Goal: Information Seeking & Learning: Learn about a topic

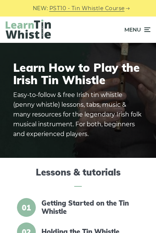
click at [142, 30] on span "Menu" at bounding box center [137, 29] width 26 height 19
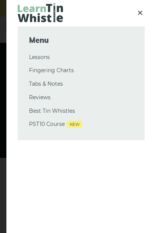
click at [57, 82] on link "Tabs & Notes" at bounding box center [81, 84] width 104 height 9
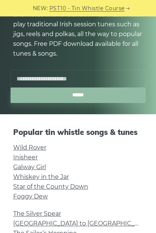
scroll to position [97, 0]
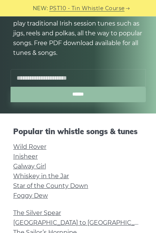
click at [61, 69] on input "text" at bounding box center [78, 78] width 135 height 18
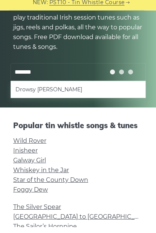
click at [59, 91] on li "Drowsy [PERSON_NAME]" at bounding box center [77, 95] width 125 height 9
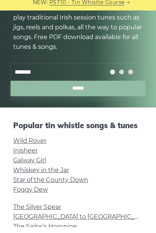
type input "**********"
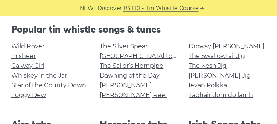
scroll to position [165, 0]
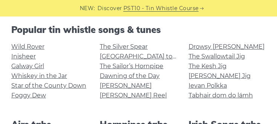
click at [155, 59] on link "The Swallowtail Jig" at bounding box center [216, 56] width 56 height 7
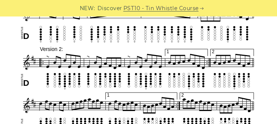
scroll to position [321, 0]
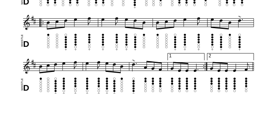
scroll to position [503, 0]
